Goal: Transaction & Acquisition: Purchase product/service

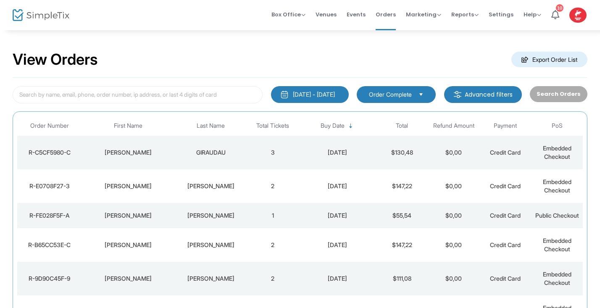
click at [19, 14] on img at bounding box center [41, 15] width 57 height 12
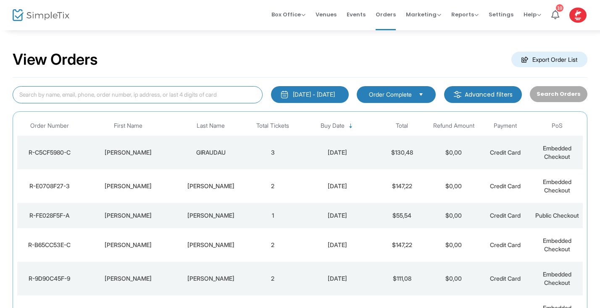
click at [130, 100] on input at bounding box center [138, 94] width 250 height 17
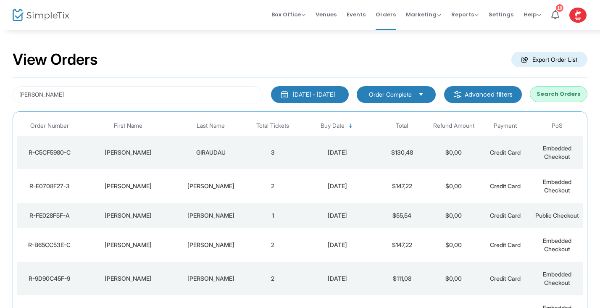
drag, startPoint x: 130, startPoint y: 100, endPoint x: 559, endPoint y: 95, distance: 429.3
click at [559, 95] on button "Search Orders" at bounding box center [559, 94] width 58 height 16
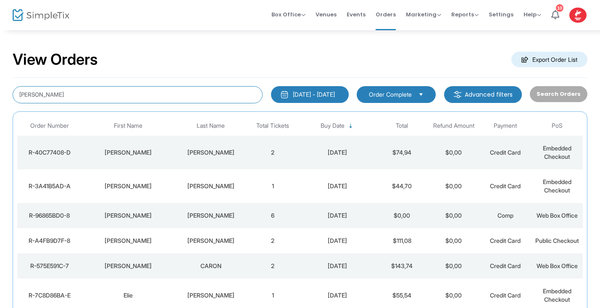
click at [48, 95] on input "Caron" at bounding box center [138, 94] width 250 height 17
type input "C"
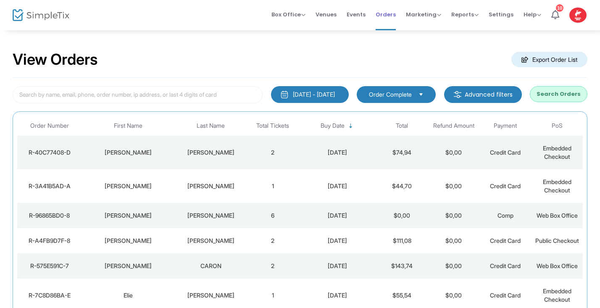
click at [390, 12] on span "Orders" at bounding box center [386, 14] width 20 height 21
click at [305, 16] on span "Box Office" at bounding box center [288, 15] width 34 height 8
click at [302, 25] on li "Sell Tickets" at bounding box center [301, 28] width 60 height 16
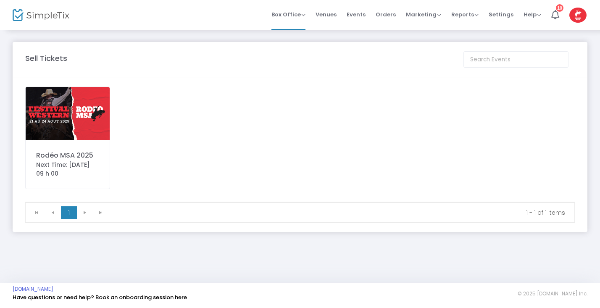
click at [75, 108] on img at bounding box center [68, 113] width 84 height 53
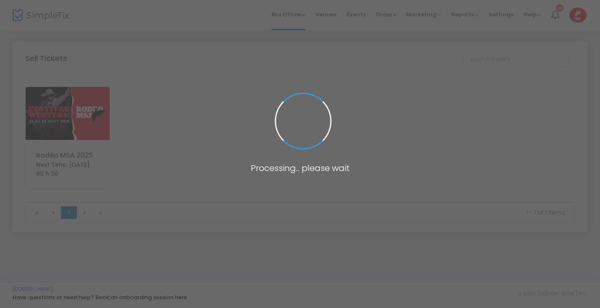
click at [75, 108] on span at bounding box center [300, 154] width 600 height 308
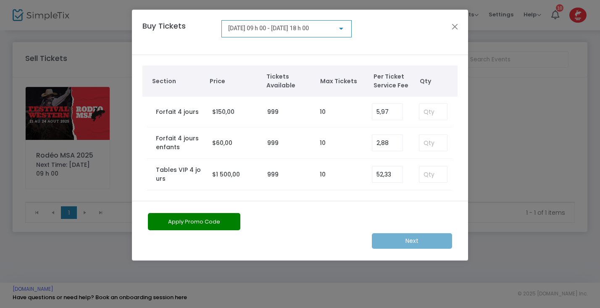
click at [342, 29] on div at bounding box center [341, 29] width 4 height 2
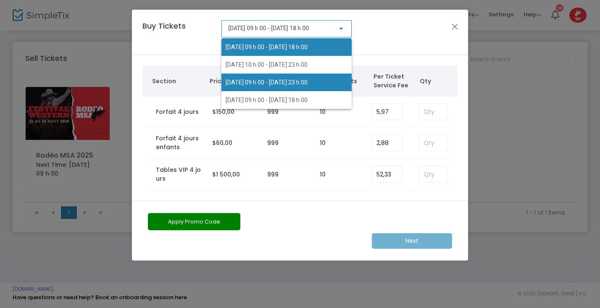
click at [325, 76] on span "2025-08-23 @ 09 h 00 - 2025-08-23 @ 23 h 00" at bounding box center [287, 83] width 122 height 18
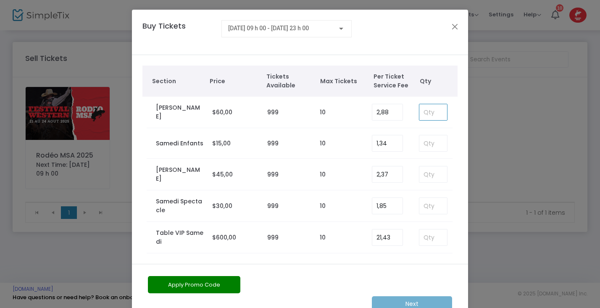
click at [425, 111] on input at bounding box center [433, 112] width 28 height 16
type input "6"
click at [180, 284] on button "Apply Promo Code" at bounding box center [194, 284] width 92 height 17
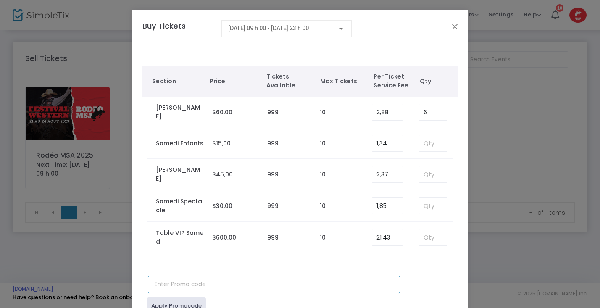
click at [177, 286] on input "text" at bounding box center [274, 284] width 252 height 17
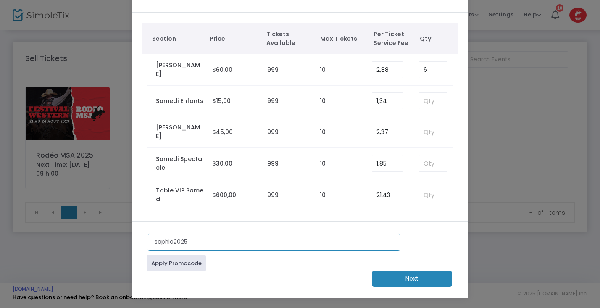
scroll to position [43, 0]
type input "sophie2025"
click at [192, 261] on link "Apply Promocode" at bounding box center [176, 263] width 59 height 16
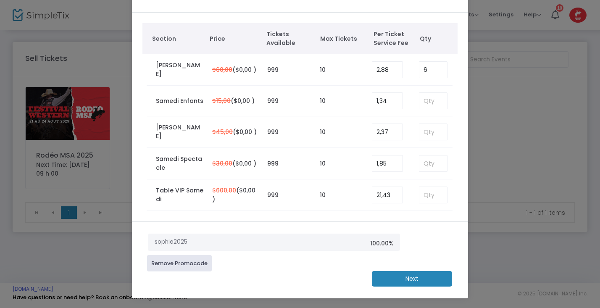
click at [384, 278] on m-button "Next" at bounding box center [412, 279] width 80 height 16
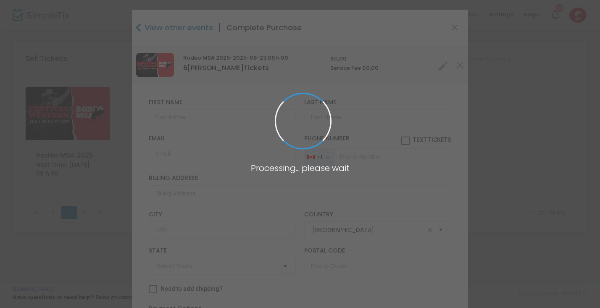
type input "Quebec"
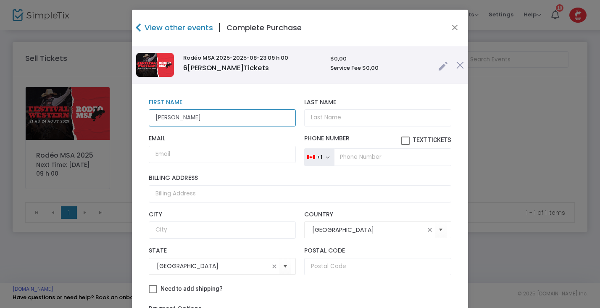
type input "[PERSON_NAME]"
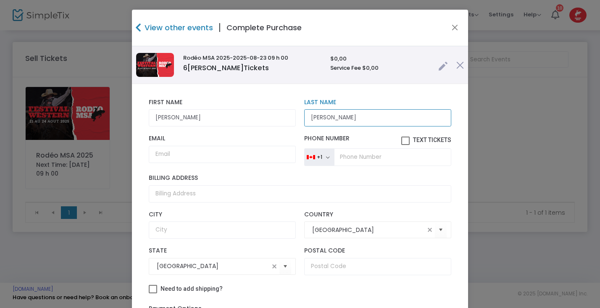
type input "[PERSON_NAME]"
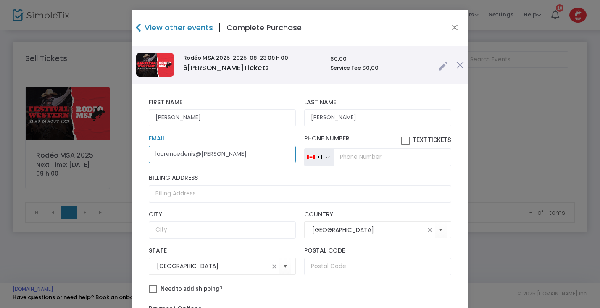
type input "laurencedenis@cronet"
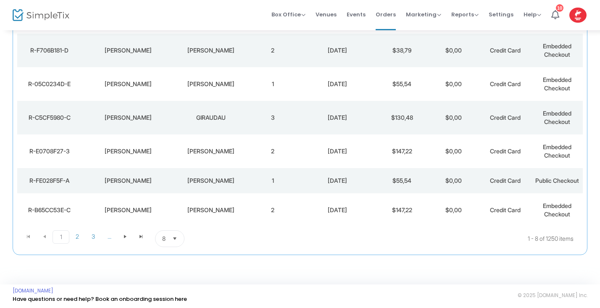
scroll to position [161, 0]
click at [176, 240] on span "Select" at bounding box center [175, 238] width 14 height 14
click at [167, 208] on span "50" at bounding box center [166, 203] width 8 height 8
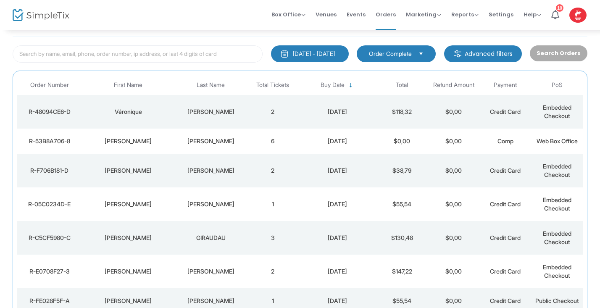
scroll to position [0, 0]
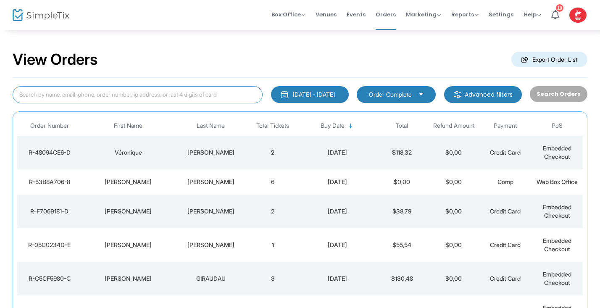
click at [55, 93] on input at bounding box center [138, 94] width 250 height 17
type input "[PERSON_NAME]"
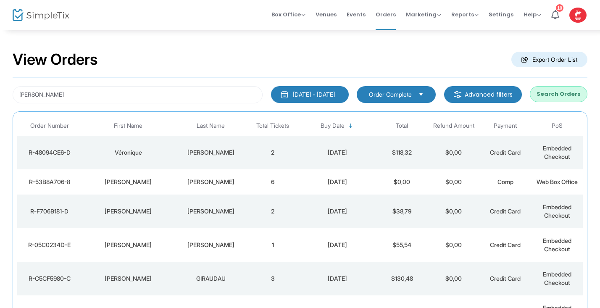
click at [575, 93] on button "Search Orders" at bounding box center [559, 94] width 58 height 16
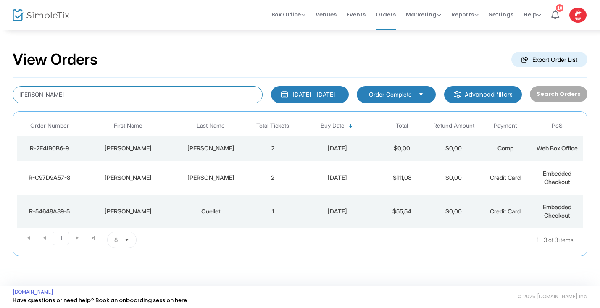
click at [50, 97] on input "[PERSON_NAME]" at bounding box center [138, 94] width 250 height 17
type input "b"
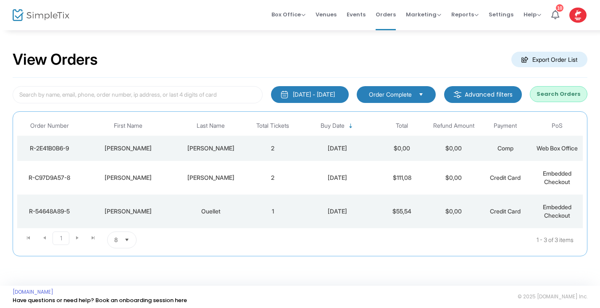
click at [57, 17] on img at bounding box center [41, 15] width 57 height 12
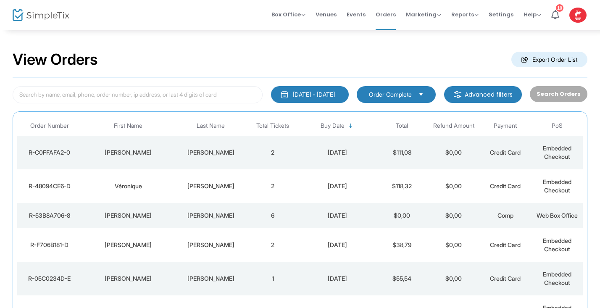
click at [32, 18] on img at bounding box center [41, 15] width 57 height 12
click at [303, 18] on span "Box Office" at bounding box center [288, 15] width 34 height 8
click at [299, 26] on li "Sell Tickets" at bounding box center [301, 28] width 60 height 16
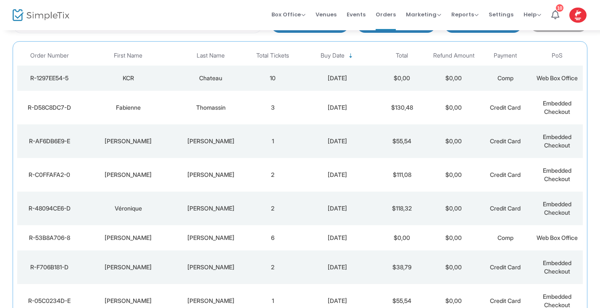
scroll to position [69, 0]
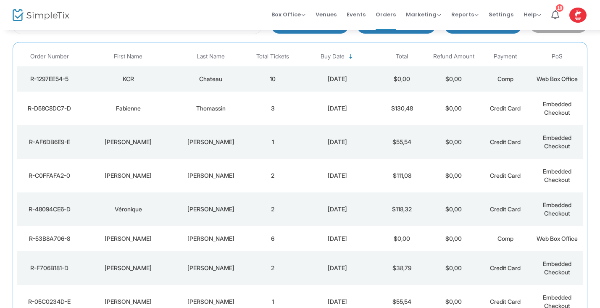
click at [202, 101] on td "Thomassin" at bounding box center [211, 109] width 72 height 34
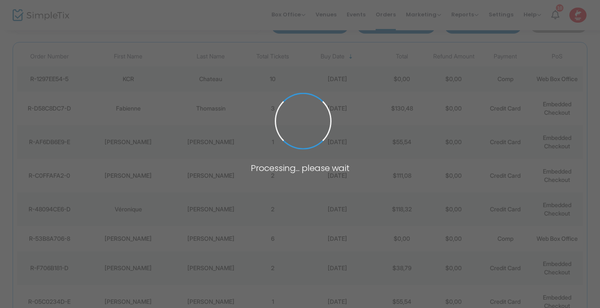
click at [202, 101] on span at bounding box center [300, 154] width 600 height 308
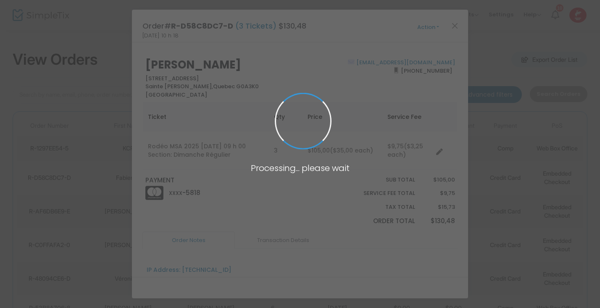
scroll to position [0, 0]
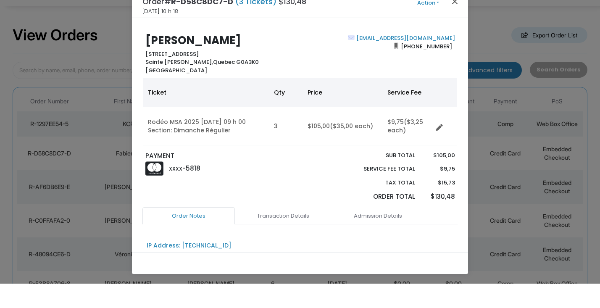
click at [456, 20] on button "Close" at bounding box center [454, 25] width 11 height 11
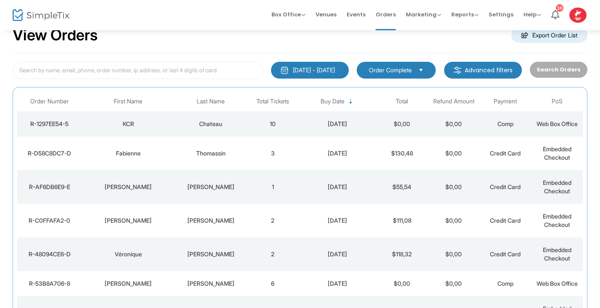
click at [248, 194] on td "1" at bounding box center [273, 187] width 52 height 34
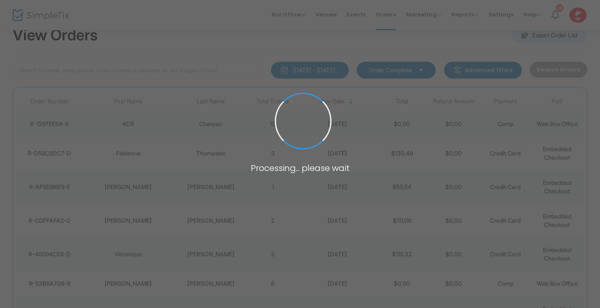
click at [248, 194] on span at bounding box center [300, 154] width 600 height 308
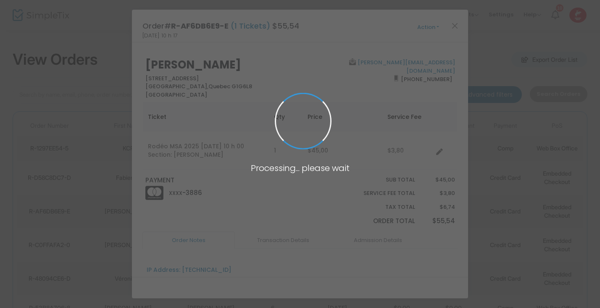
scroll to position [0, 0]
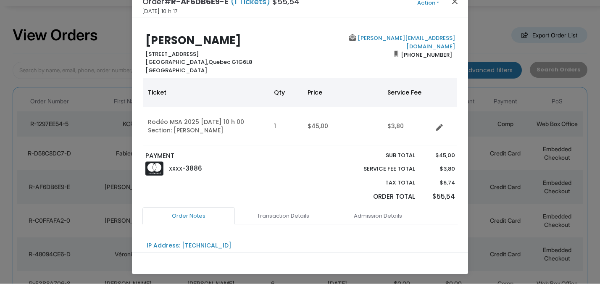
click at [453, 20] on button "Close" at bounding box center [454, 25] width 11 height 11
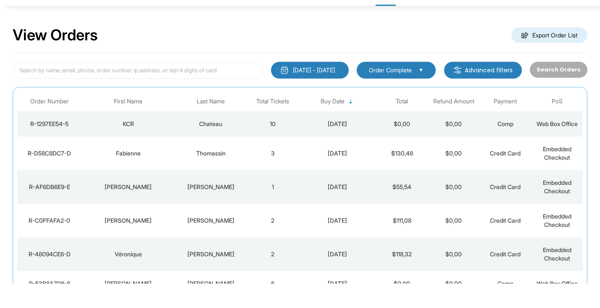
scroll to position [24, 0]
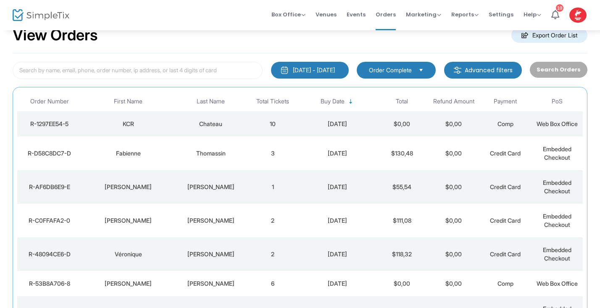
click at [248, 223] on td "2" at bounding box center [273, 221] width 52 height 34
click at [0, 0] on span at bounding box center [0, 0] width 0 height 0
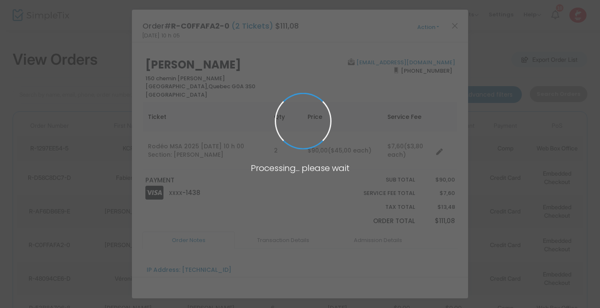
scroll to position [0, 0]
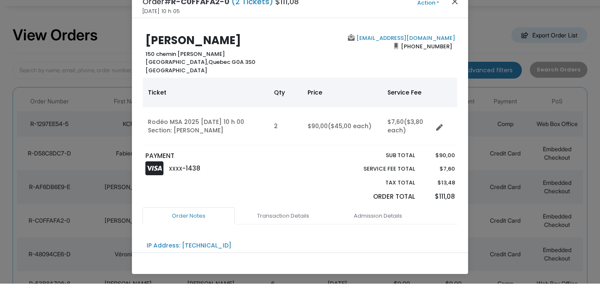
click at [452, 20] on button "Close" at bounding box center [454, 25] width 11 height 11
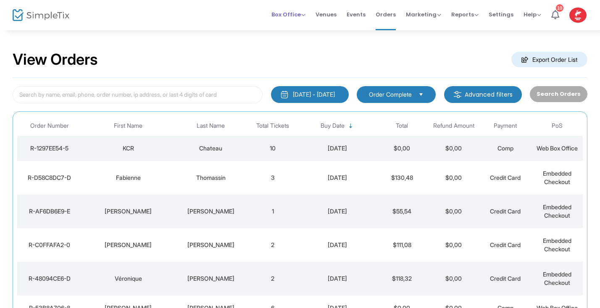
click at [300, 17] on span "Box Office" at bounding box center [288, 15] width 34 height 8
click at [299, 27] on li "Sell Tickets" at bounding box center [301, 28] width 60 height 16
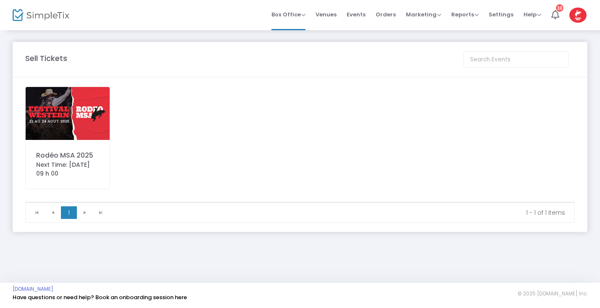
click at [62, 119] on img at bounding box center [68, 113] width 84 height 53
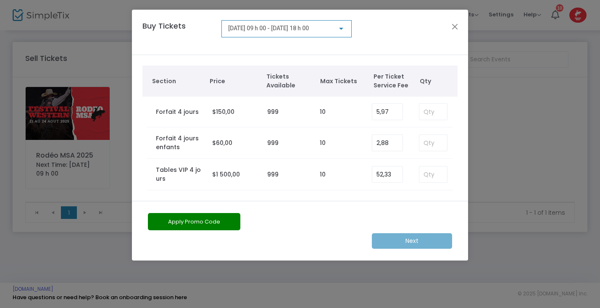
click at [342, 30] on div at bounding box center [341, 28] width 8 height 7
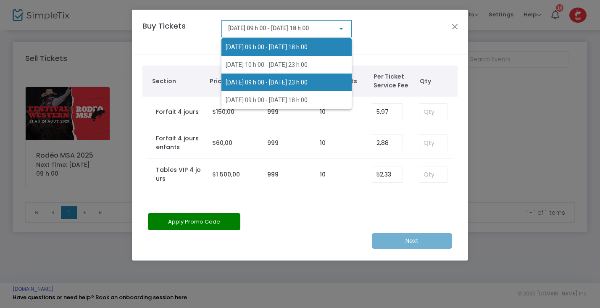
click at [299, 82] on span "2025-08-23 @ 09 h 00 - 2025-08-23 @ 23 h 00" at bounding box center [267, 82] width 82 height 7
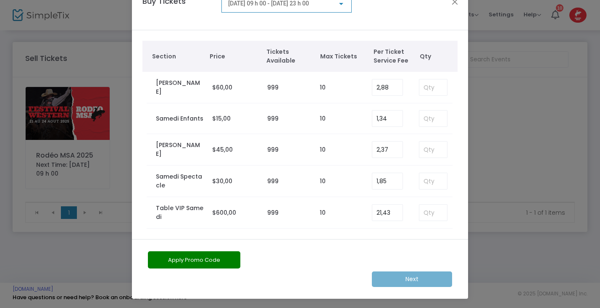
scroll to position [24, 0]
click at [231, 262] on button "Apply Promo Code" at bounding box center [194, 260] width 92 height 17
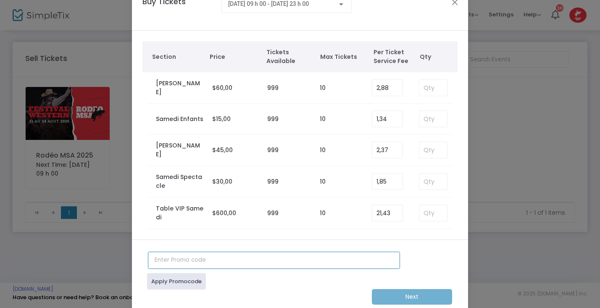
click at [193, 265] on input "text" at bounding box center [274, 260] width 252 height 17
type input "sophie2025"
click at [188, 285] on link "Apply Promocode" at bounding box center [176, 281] width 59 height 16
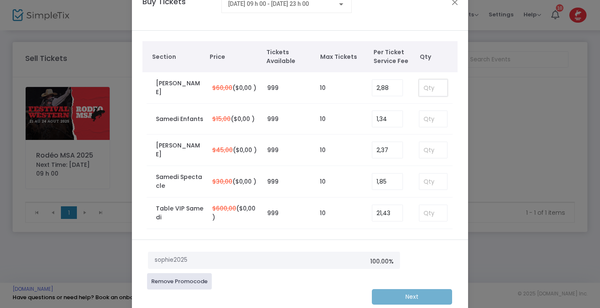
click at [428, 87] on input at bounding box center [433, 88] width 28 height 16
type input "10"
click at [419, 297] on m-button "Next" at bounding box center [412, 297] width 80 height 16
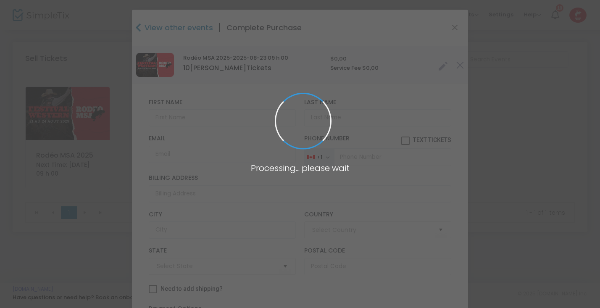
type input "Canada"
type input "Quebec"
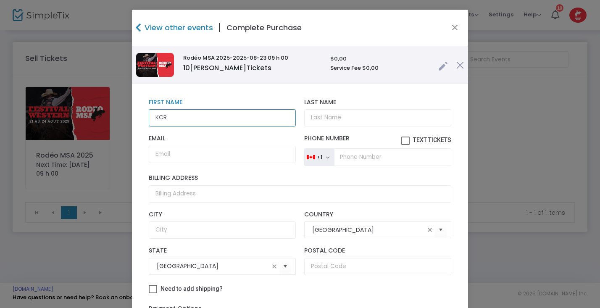
type input "KCR"
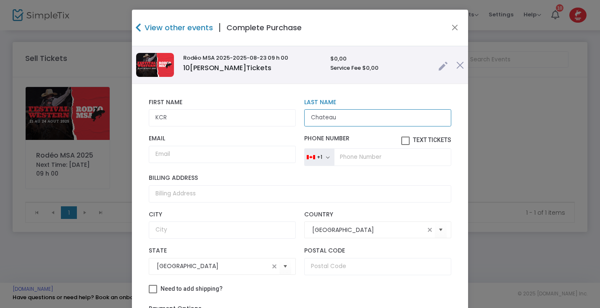
type input "Chateau"
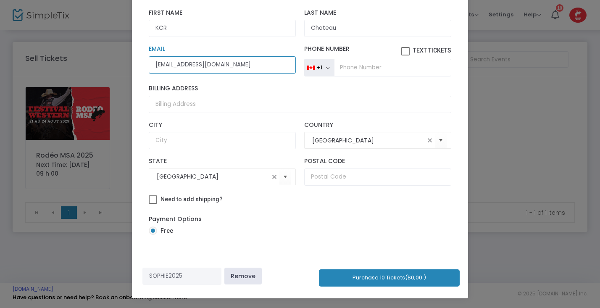
scroll to position [89, 0]
type input "douny@kcr-karting.com"
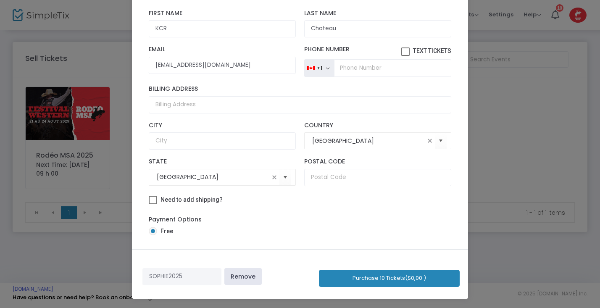
click at [411, 275] on button "Purchase 10 Tickets ($0,00 )" at bounding box center [389, 278] width 141 height 17
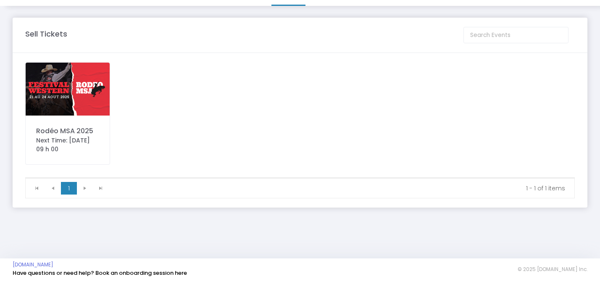
click at [58, 87] on img at bounding box center [68, 113] width 84 height 53
click at [0, 0] on span at bounding box center [0, 0] width 0 height 0
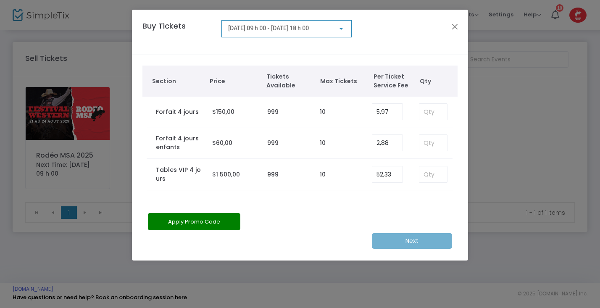
click at [341, 29] on div at bounding box center [341, 29] width 4 height 2
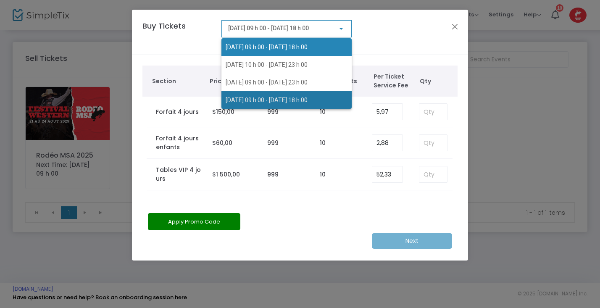
click at [295, 94] on span "2025-08-24 @ 09 h 00 - 2025-08-24 @ 18 h 00" at bounding box center [287, 100] width 122 height 18
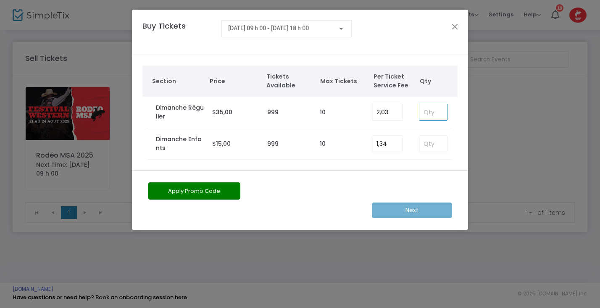
click at [432, 114] on input at bounding box center [433, 112] width 28 height 16
type input "10"
click at [223, 192] on button "Apply Promo Code" at bounding box center [194, 190] width 92 height 17
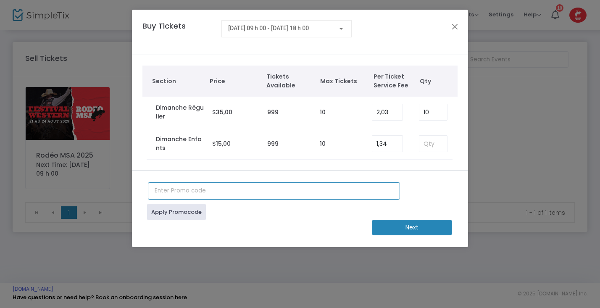
click at [201, 190] on input "text" at bounding box center [274, 190] width 252 height 17
type input "sophie2025"
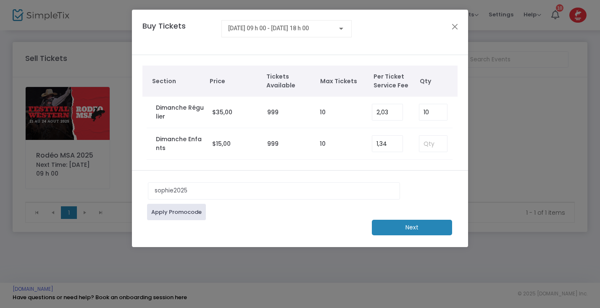
click at [191, 215] on link "Apply Promocode" at bounding box center [176, 212] width 59 height 16
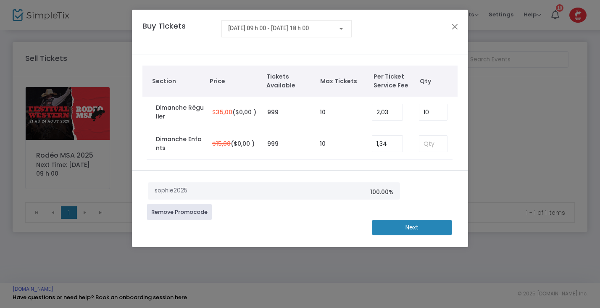
click at [402, 227] on m-button "Next" at bounding box center [412, 228] width 80 height 16
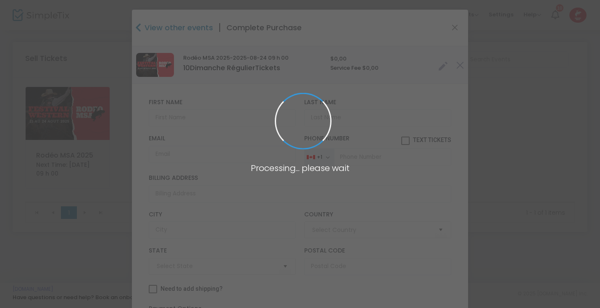
type input "Canada"
type input "Quebec"
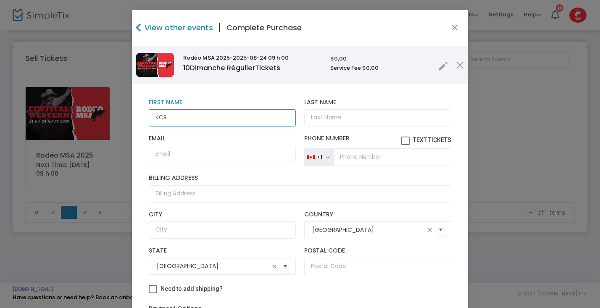
type input "KCR"
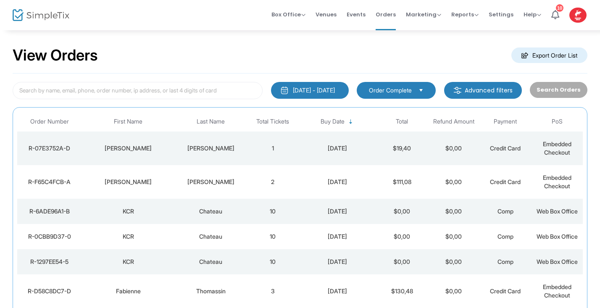
scroll to position [1, 0]
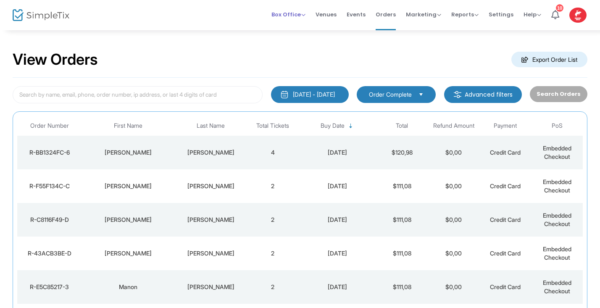
click at [305, 17] on span "Box Office" at bounding box center [288, 15] width 34 height 8
click at [301, 31] on li "Sell Tickets" at bounding box center [301, 28] width 60 height 16
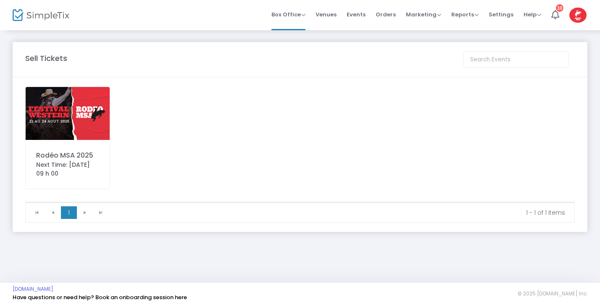
click at [77, 117] on img at bounding box center [68, 113] width 84 height 53
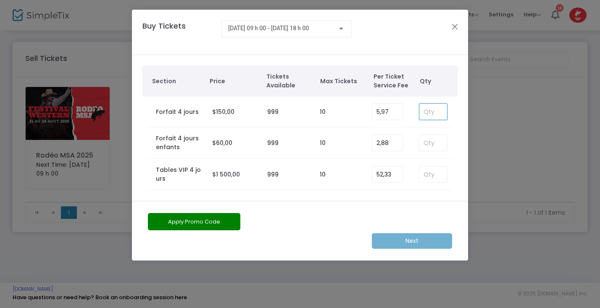
click at [432, 112] on input at bounding box center [433, 112] width 28 height 16
type input "10"
click at [211, 221] on button "Apply Promo Code" at bounding box center [194, 221] width 92 height 17
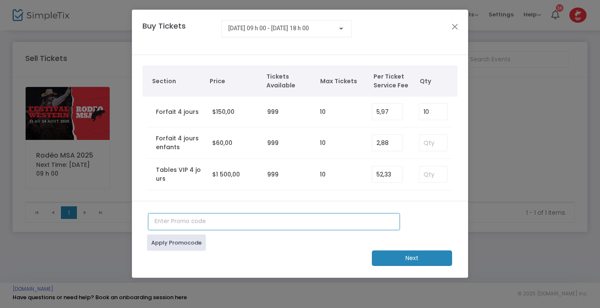
click at [198, 226] on input "text" at bounding box center [274, 221] width 252 height 17
type input "sophie2025"
click at [190, 243] on link "Apply Promocode" at bounding box center [176, 242] width 59 height 16
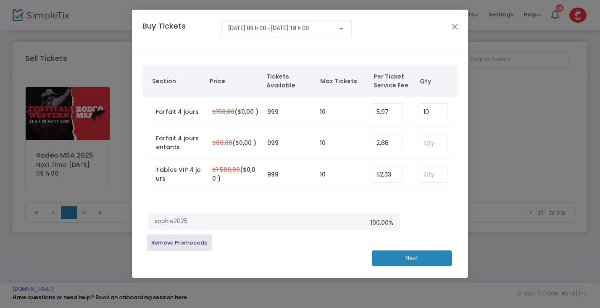
click at [405, 261] on m-button "Next" at bounding box center [412, 258] width 80 height 16
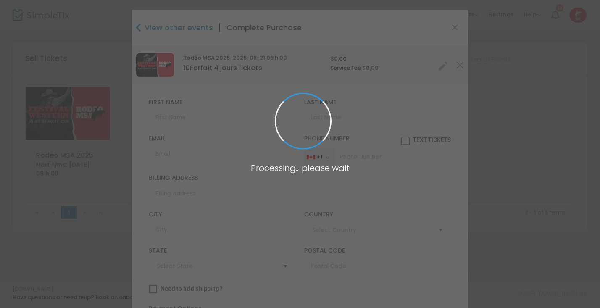
type input "Canada"
type input "Quebec"
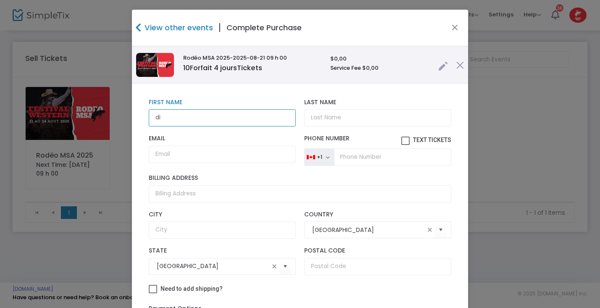
type input "d"
type input "Distillerie"
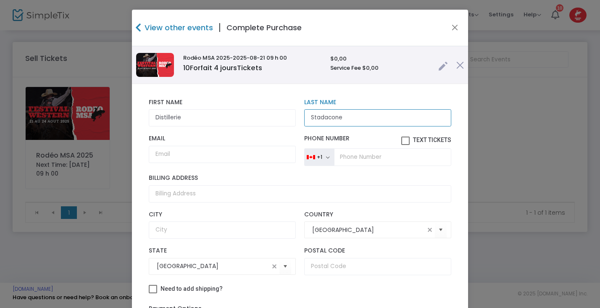
type input "Stadacone"
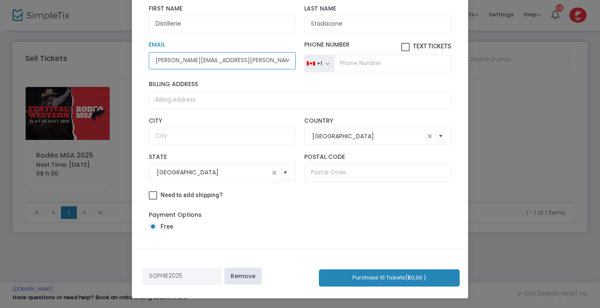
scroll to position [89, 0]
type input "olivia.tremblay@stadacone.com"
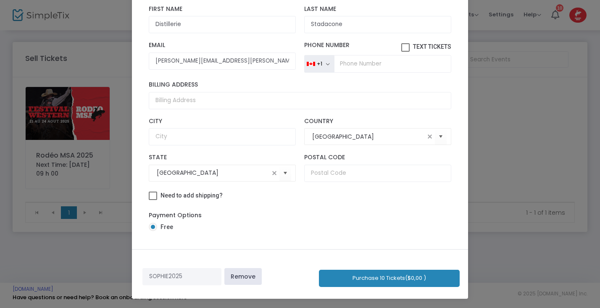
click at [387, 275] on button "Purchase 10 Tickets ($0,00 )" at bounding box center [389, 278] width 141 height 17
